Goal: Find specific page/section: Find specific page/section

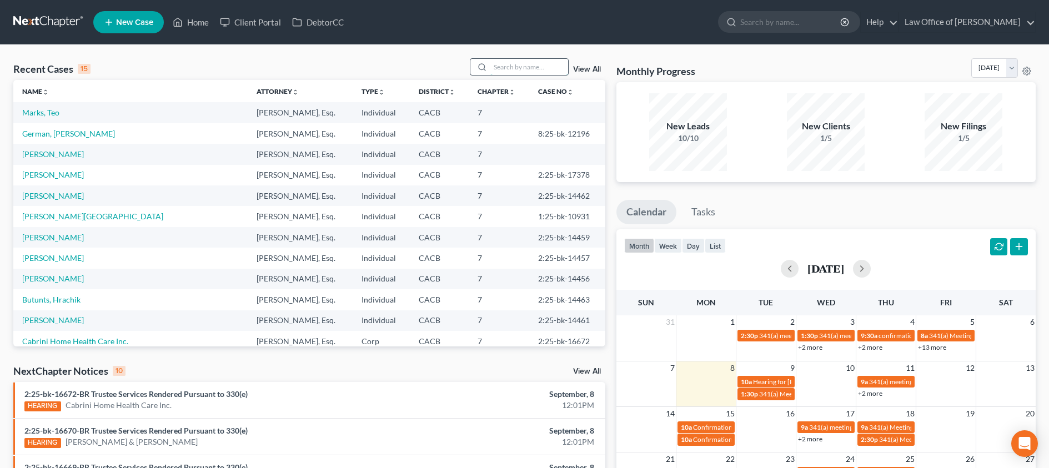
click at [539, 66] on input "search" at bounding box center [529, 67] width 78 height 16
type input "[PERSON_NAME]"
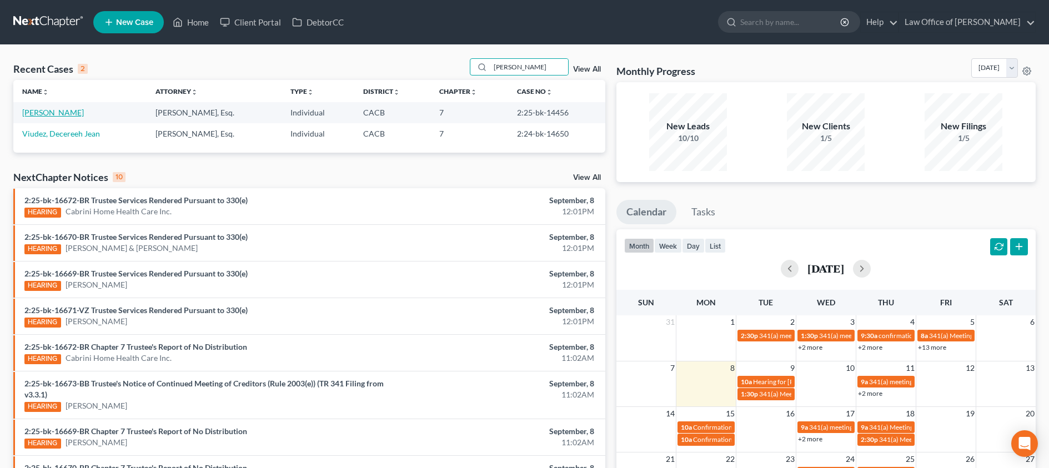
click at [38, 109] on link "[PERSON_NAME]" at bounding box center [53, 112] width 62 height 9
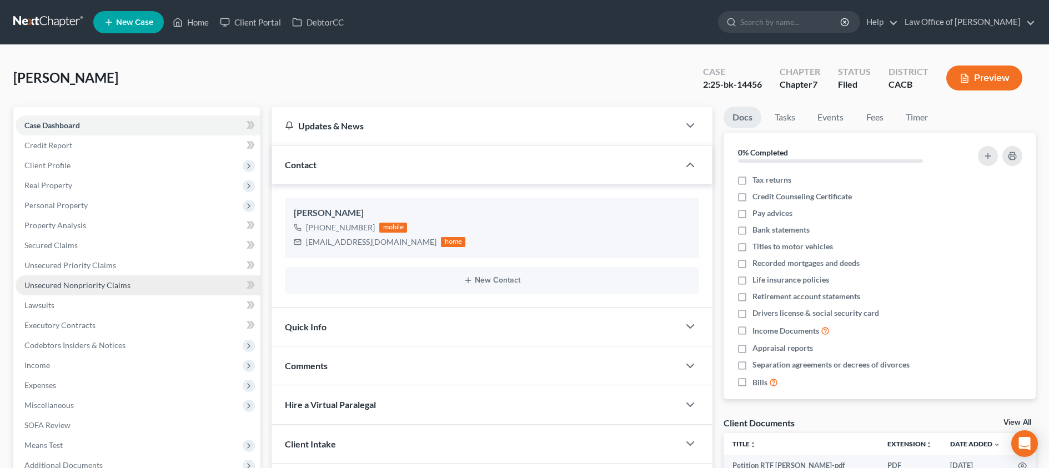
click at [113, 284] on span "Unsecured Nonpriority Claims" at bounding box center [77, 284] width 106 height 9
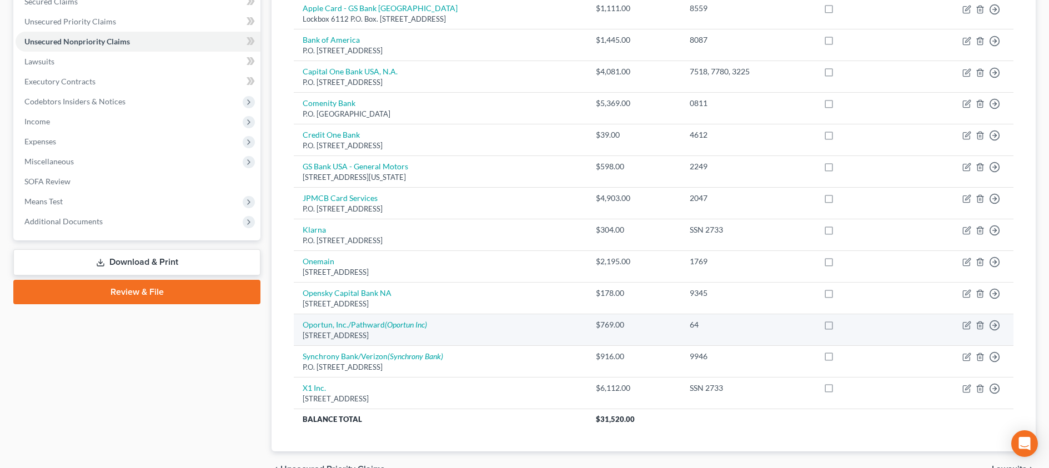
scroll to position [244, 0]
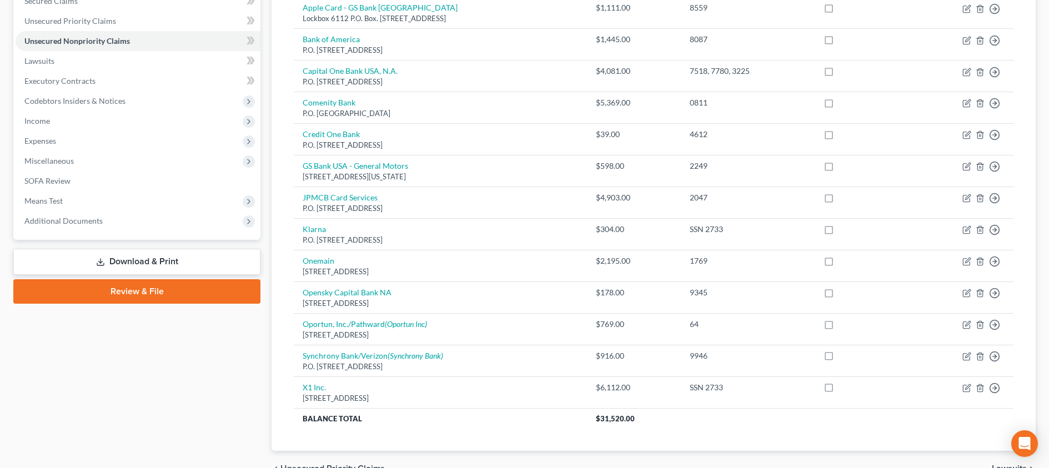
drag, startPoint x: 89, startPoint y: 219, endPoint x: 112, endPoint y: 264, distance: 50.7
click at [89, 219] on span "Additional Documents" at bounding box center [63, 220] width 78 height 9
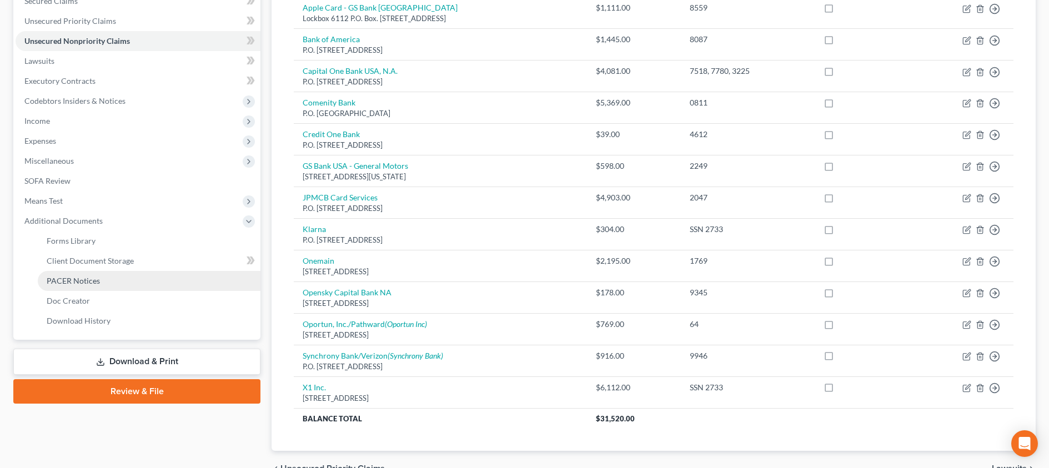
click at [126, 280] on link "PACER Notices" at bounding box center [149, 281] width 223 height 20
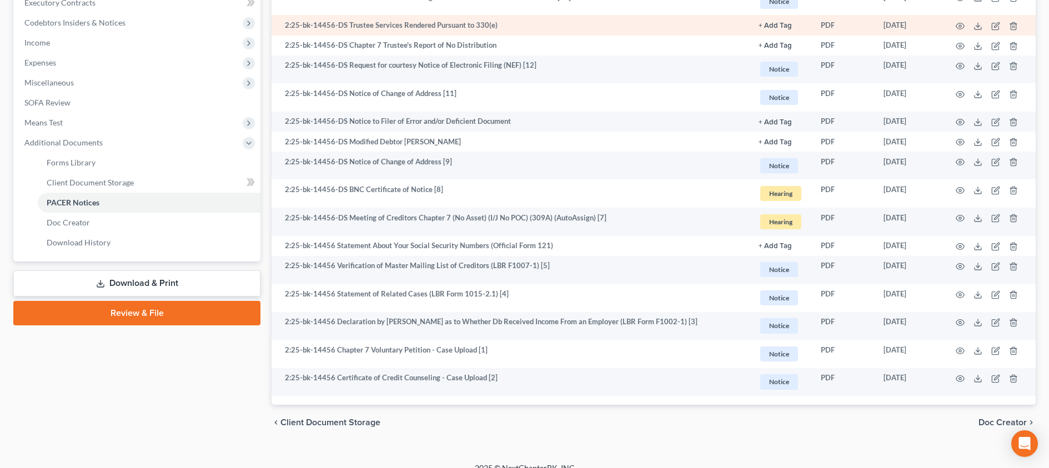
scroll to position [336, 0]
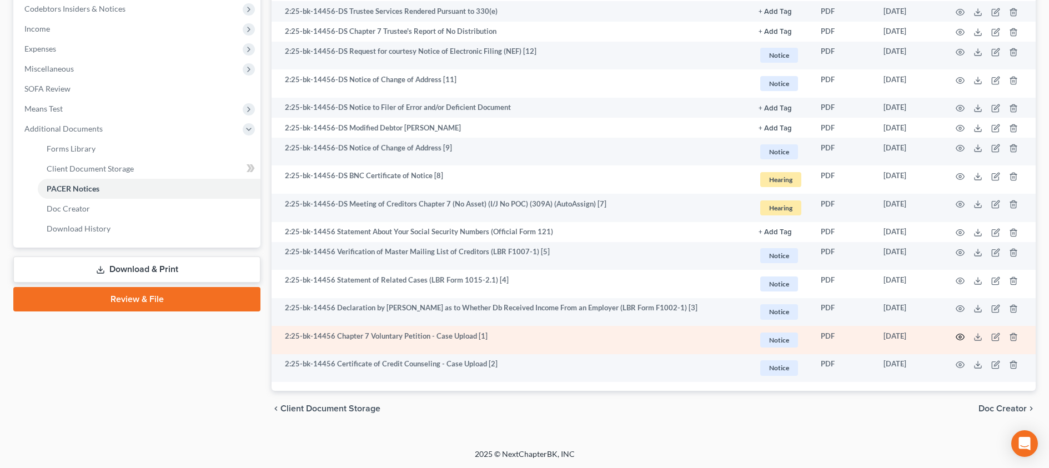
click at [957, 337] on icon "button" at bounding box center [960, 337] width 9 height 9
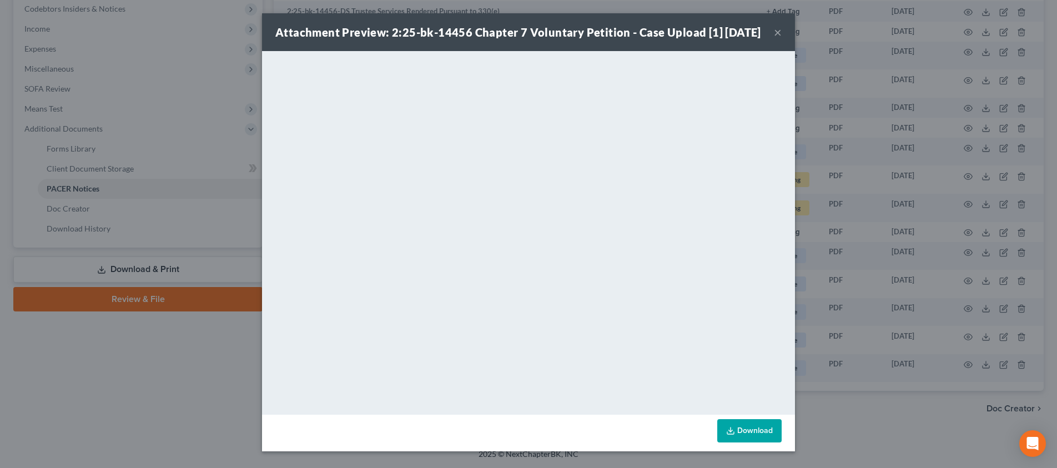
click at [774, 39] on button "×" at bounding box center [778, 32] width 8 height 13
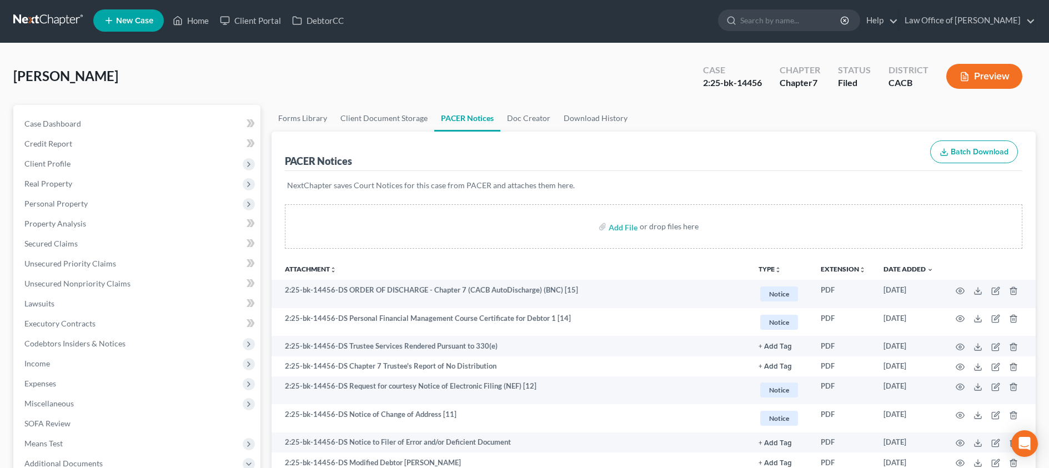
scroll to position [0, 0]
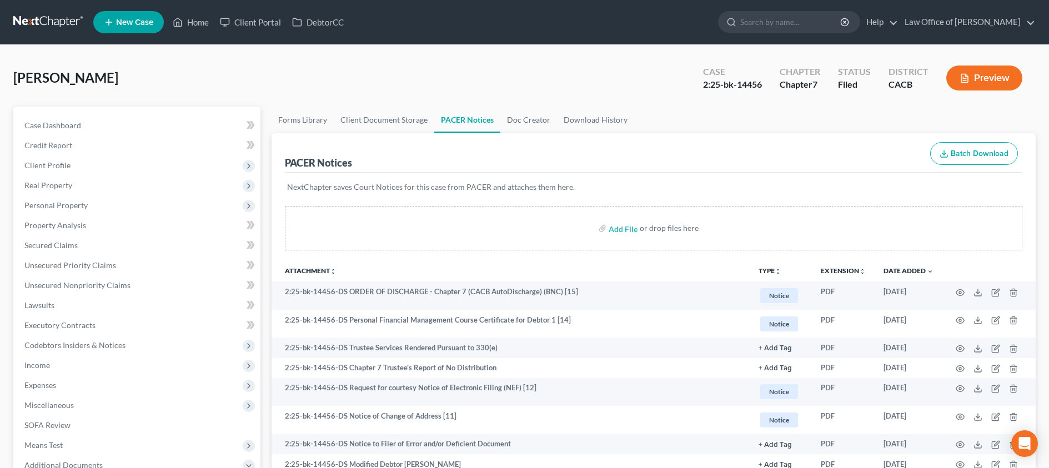
click at [53, 23] on link at bounding box center [48, 22] width 71 height 20
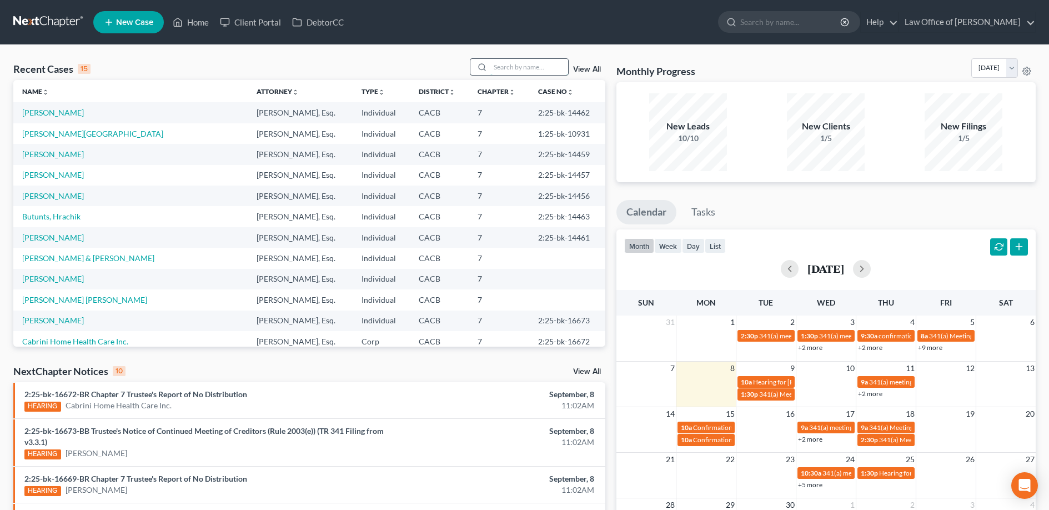
click at [539, 67] on input "search" at bounding box center [529, 67] width 78 height 16
type input "[PERSON_NAME]"
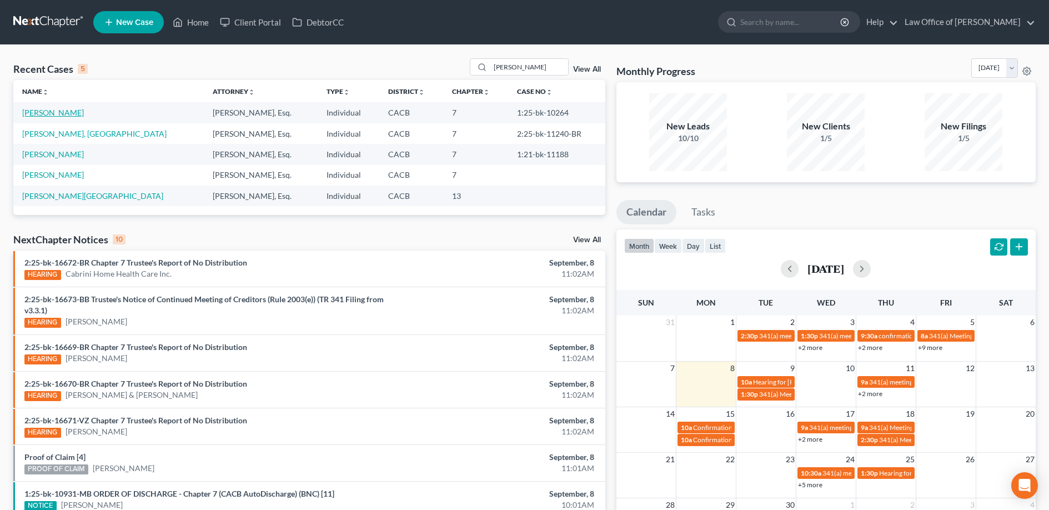
click at [59, 112] on link "[PERSON_NAME]" at bounding box center [53, 112] width 62 height 9
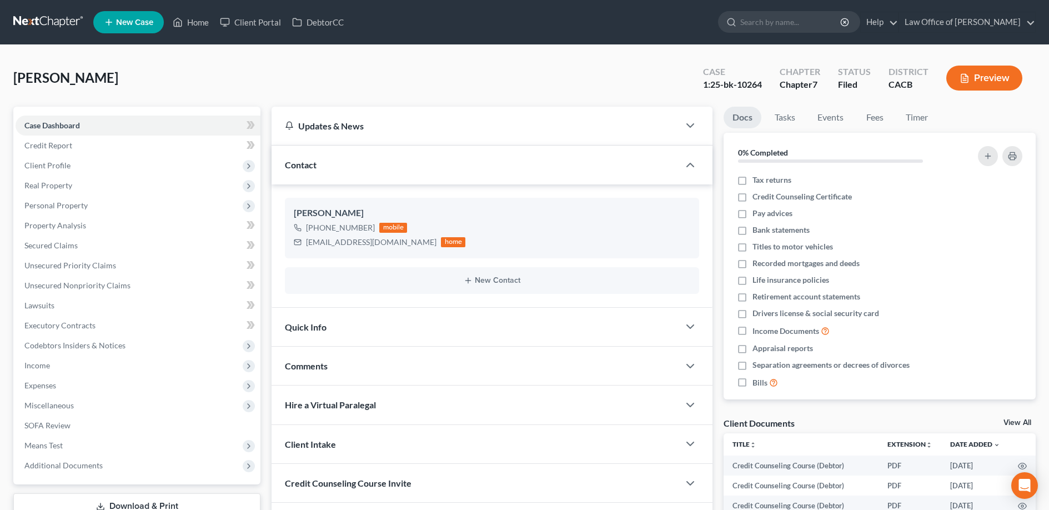
scroll to position [205, 0]
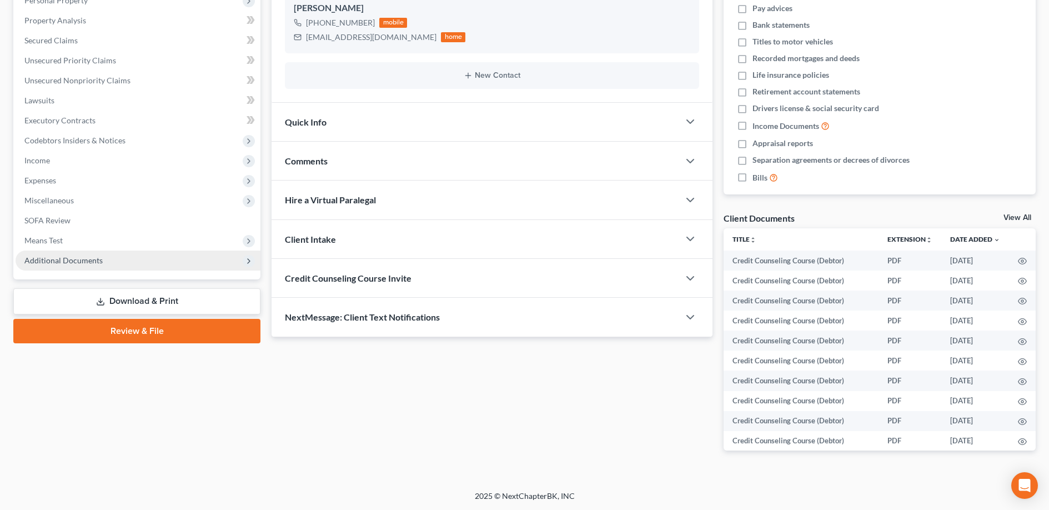
click at [117, 262] on span "Additional Documents" at bounding box center [138, 260] width 245 height 20
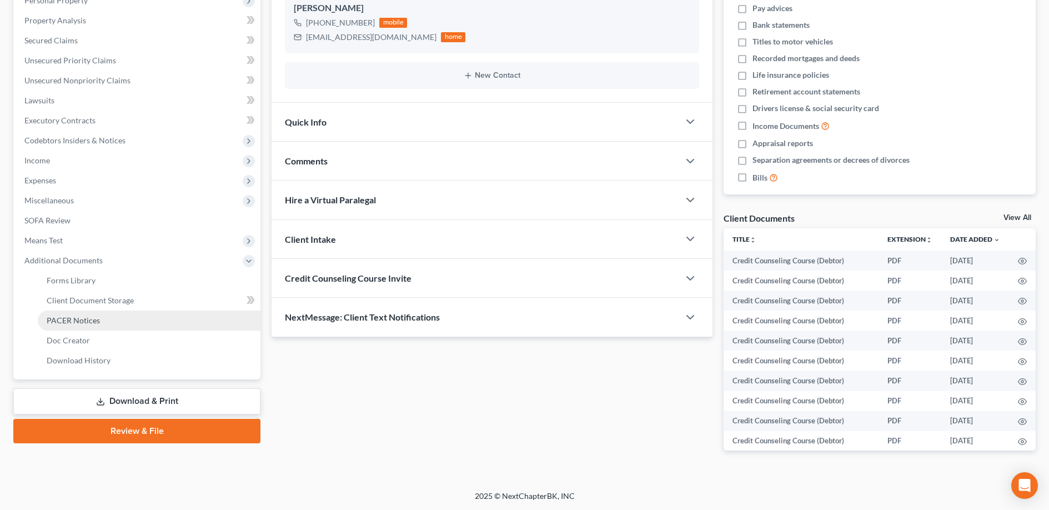
click at [120, 324] on link "PACER Notices" at bounding box center [149, 320] width 223 height 20
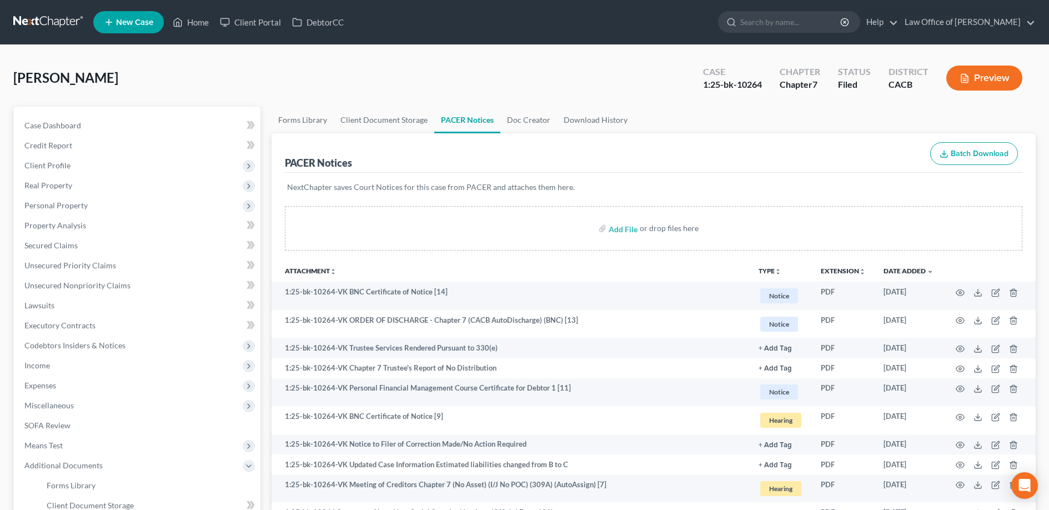
click at [57, 19] on link at bounding box center [48, 22] width 71 height 20
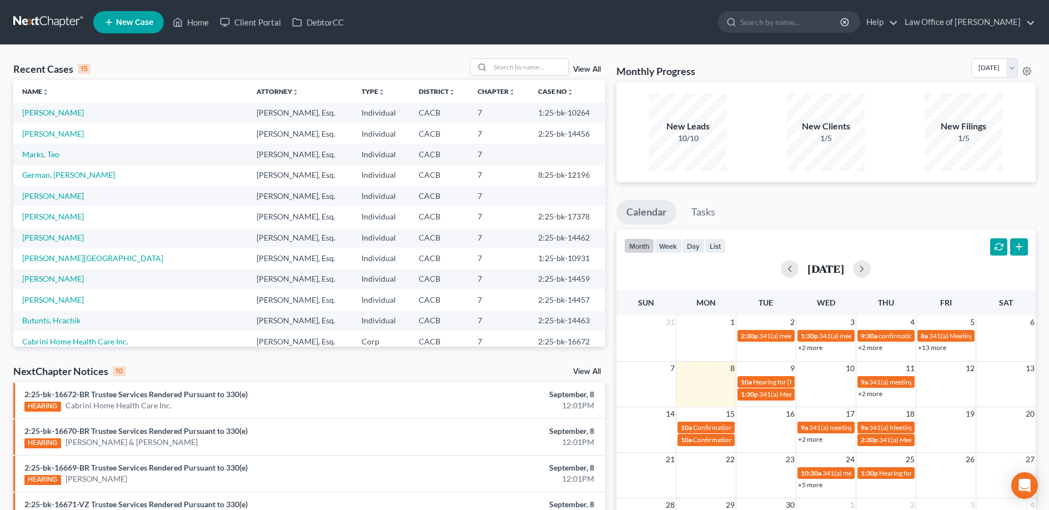
click at [584, 371] on link "View All" at bounding box center [587, 372] width 28 height 8
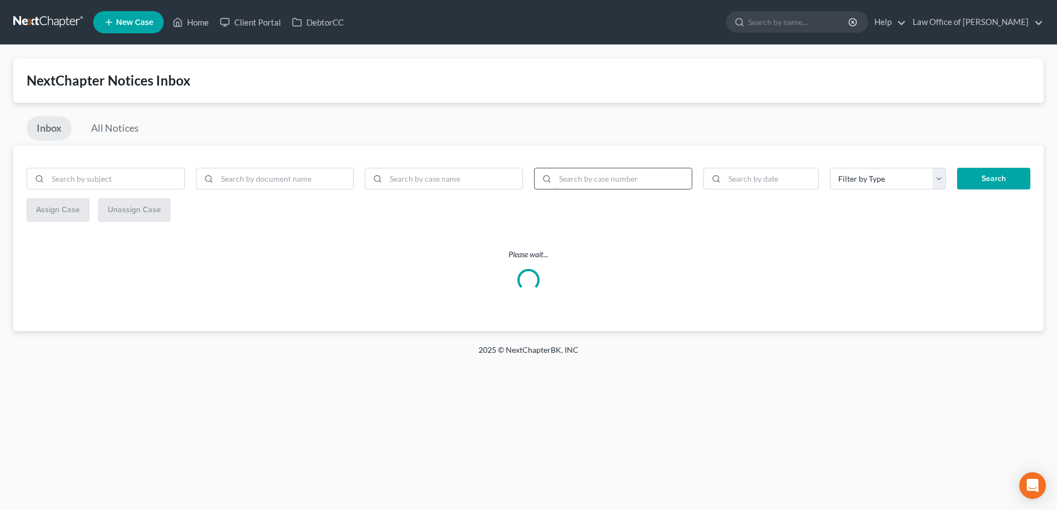
click at [595, 177] on input "search" at bounding box center [623, 178] width 137 height 21
paste input "1:25-ap-01018-VK"
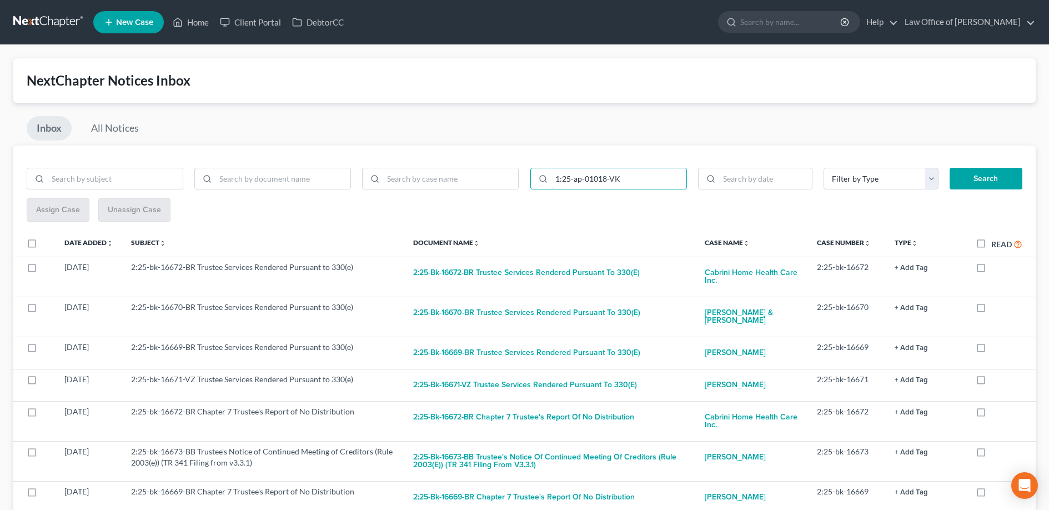
type input "1:25-ap-01018-VK"
click at [978, 175] on button "Search" at bounding box center [986, 179] width 73 height 22
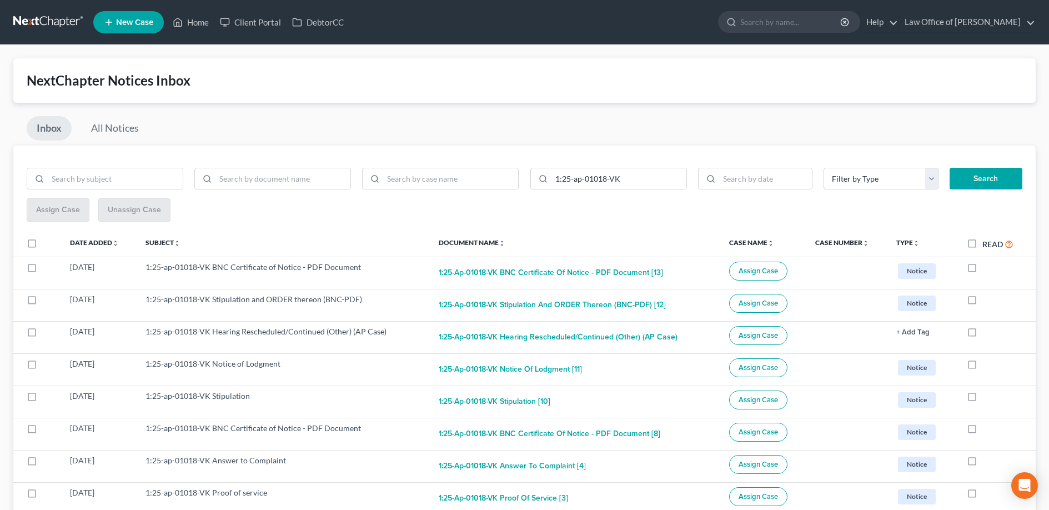
click at [46, 18] on link at bounding box center [48, 22] width 71 height 20
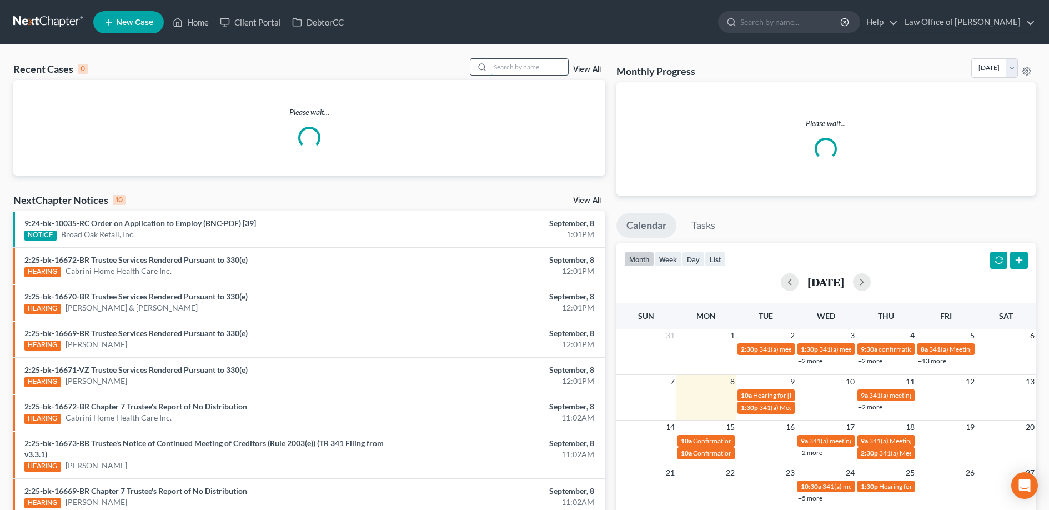
click at [505, 72] on input "search" at bounding box center [529, 67] width 78 height 16
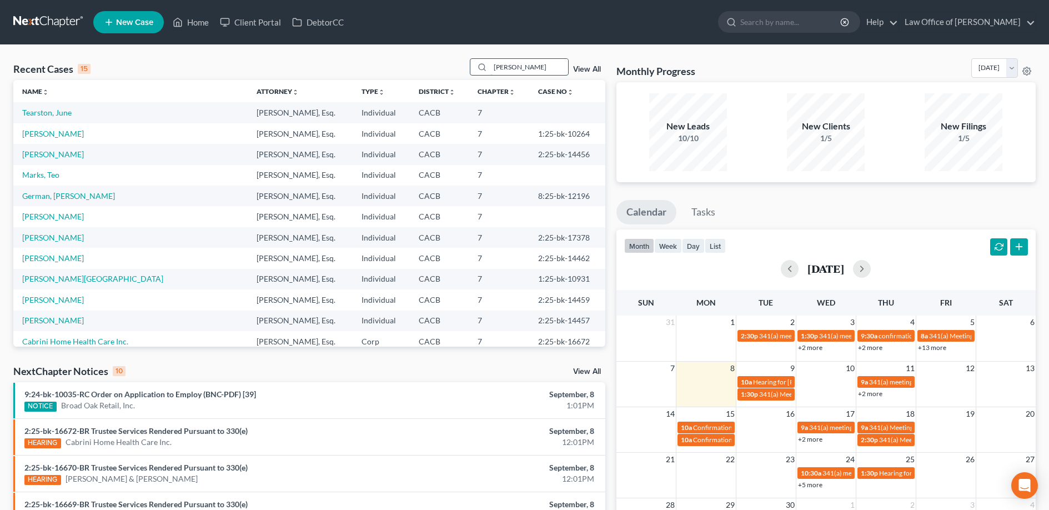
type input "john bullion"
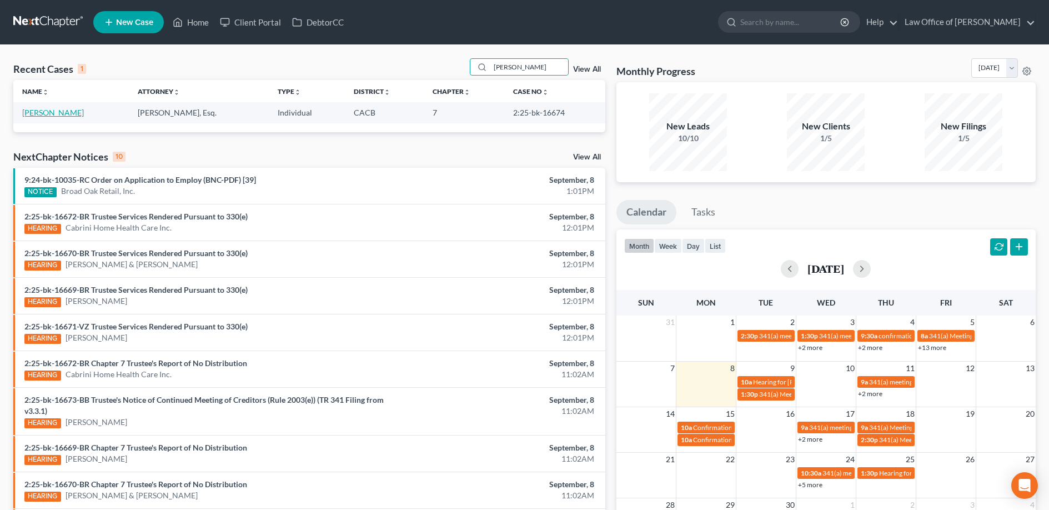
click at [44, 111] on link "Bullion, John" at bounding box center [53, 112] width 62 height 9
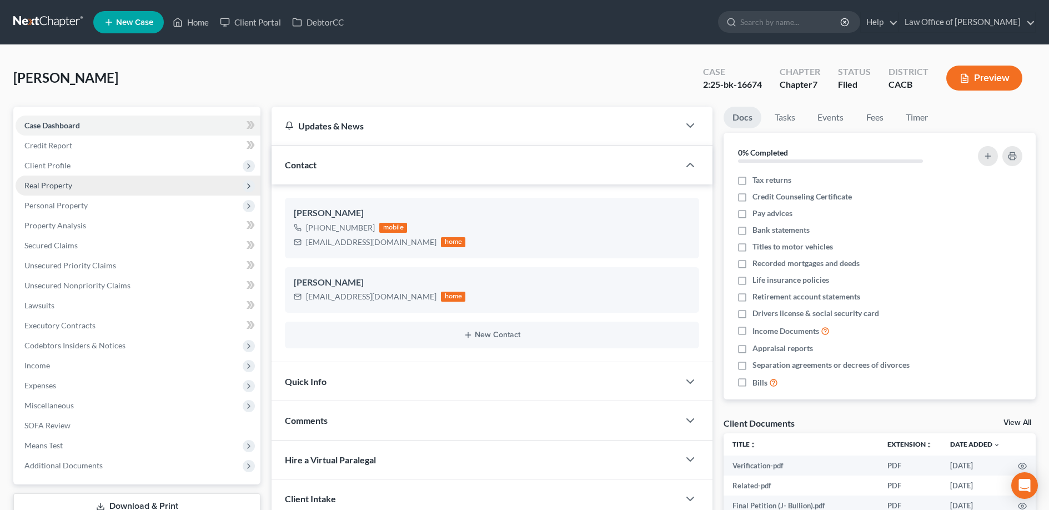
click at [101, 177] on span "Real Property" at bounding box center [138, 185] width 245 height 20
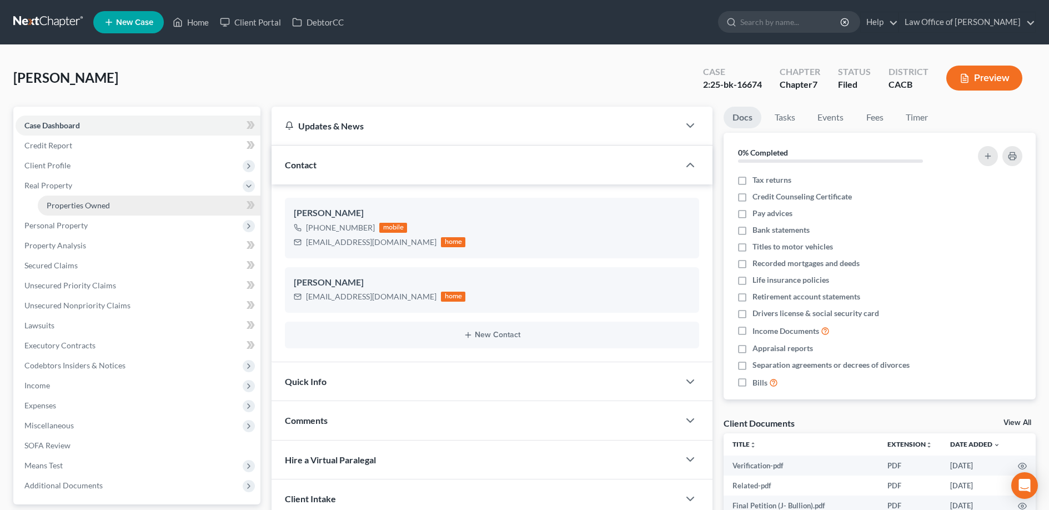
click at [104, 199] on link "Properties Owned" at bounding box center [149, 205] width 223 height 20
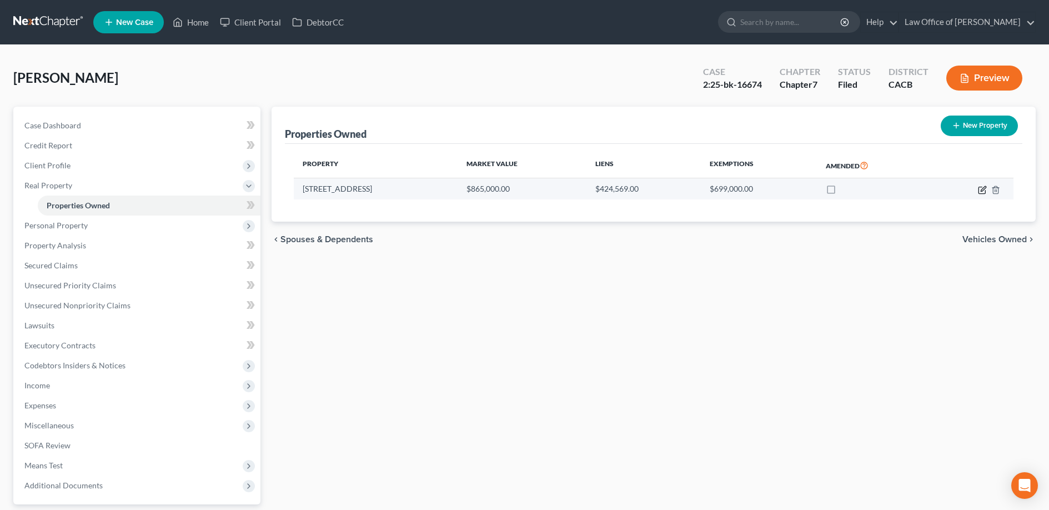
click at [984, 187] on icon "button" at bounding box center [982, 189] width 9 height 9
select select "4"
select select "0"
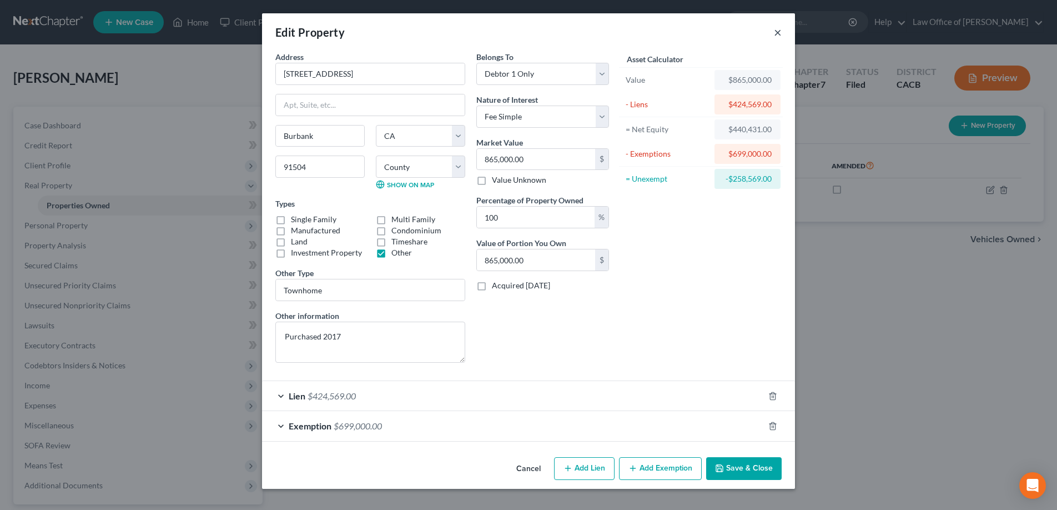
click at [777, 33] on button "×" at bounding box center [778, 32] width 8 height 13
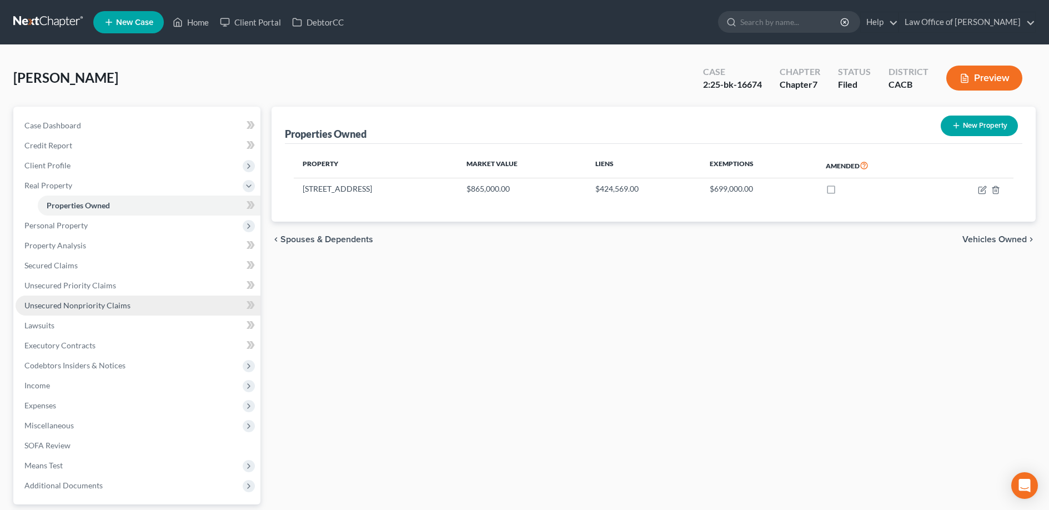
click at [94, 297] on link "Unsecured Nonpriority Claims" at bounding box center [138, 305] width 245 height 20
